Goal: Task Accomplishment & Management: Use online tool/utility

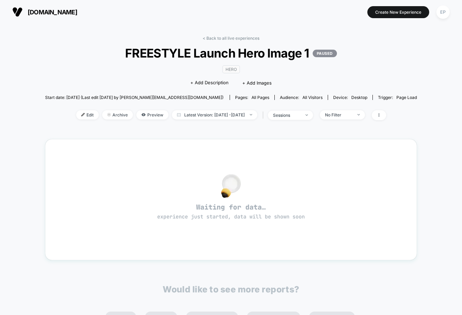
click at [195, 133] on div "< Back to all live experiences FREESTYLE Launch Hero Image 1 PAUSED HERO Click …" at bounding box center [231, 215] width 372 height 368
click at [244, 37] on link "< Back to all live experiences" at bounding box center [231, 38] width 57 height 5
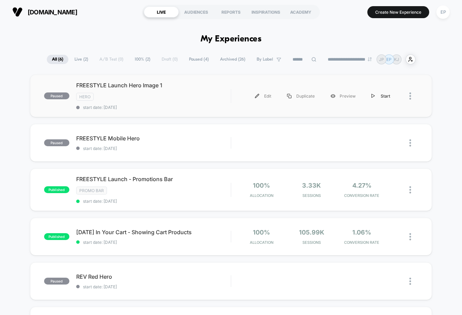
click at [379, 95] on div "Start" at bounding box center [381, 95] width 35 height 15
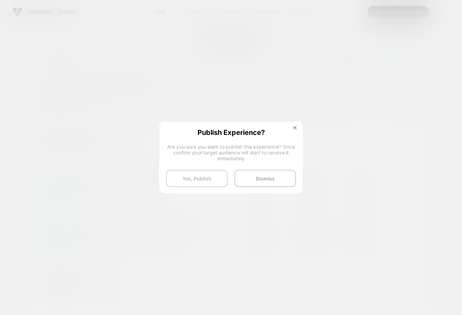
click at [205, 176] on button "Yes, Publish" at bounding box center [197, 178] width 62 height 17
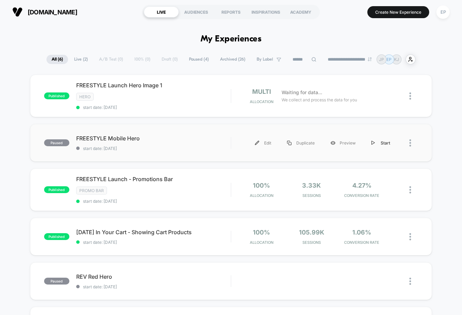
click at [374, 142] on img at bounding box center [373, 143] width 3 height 4
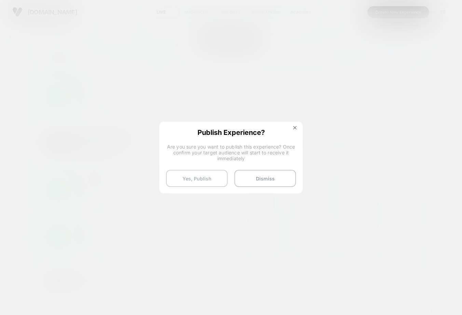
click at [219, 172] on button "Yes, Publish" at bounding box center [197, 178] width 62 height 17
